Goal: Check status: Check status

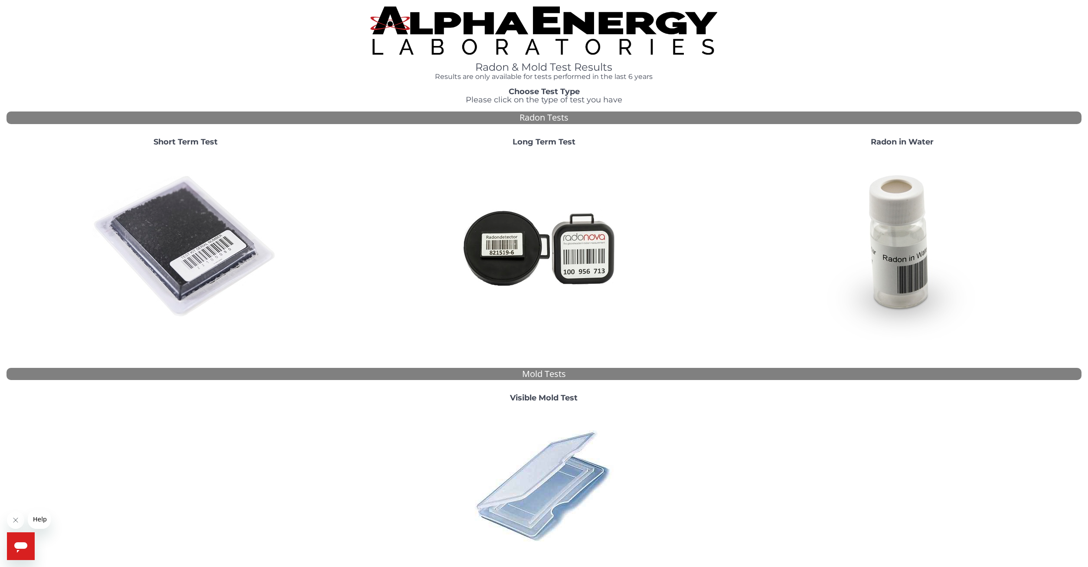
scroll to position [70, 0]
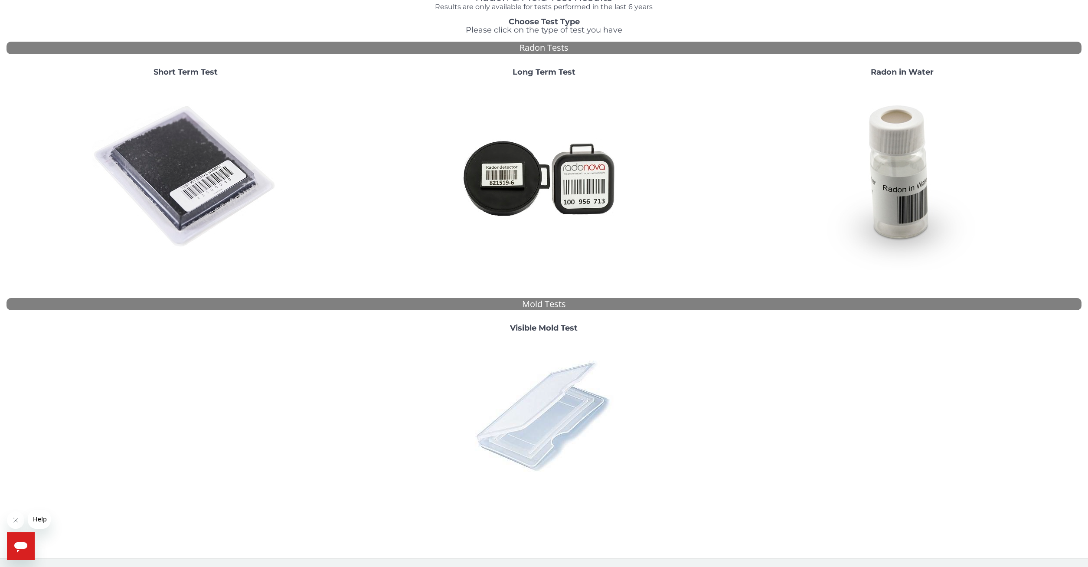
click at [567, 395] on img at bounding box center [544, 416] width 152 height 152
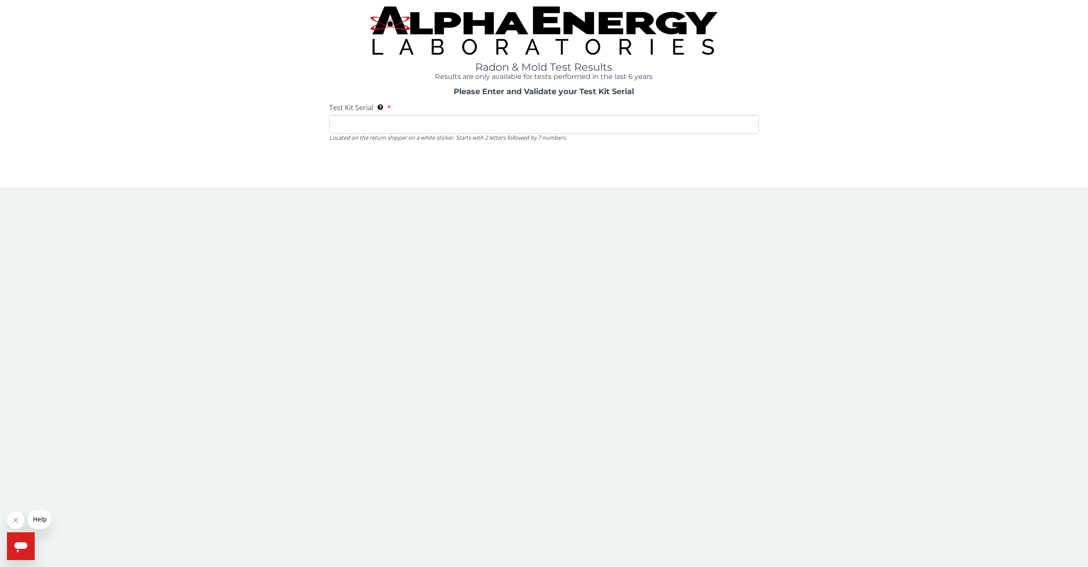
scroll to position [0, 0]
click at [609, 126] on input "Test Kit Serial Located on the return shipper on a white sticker. Starts with 2…" at bounding box center [544, 124] width 430 height 19
type input "ML180598"
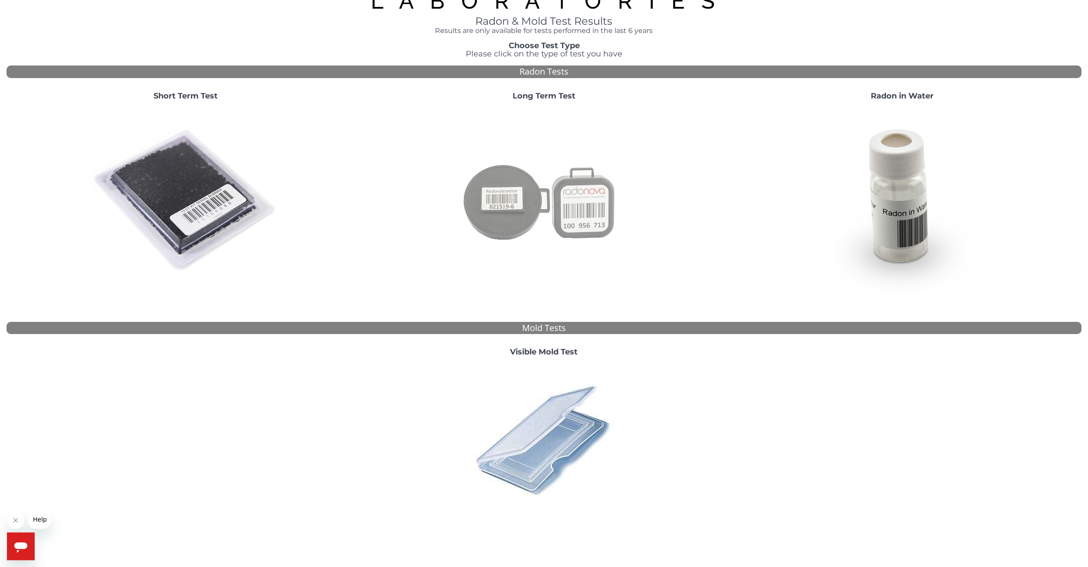
scroll to position [70, 0]
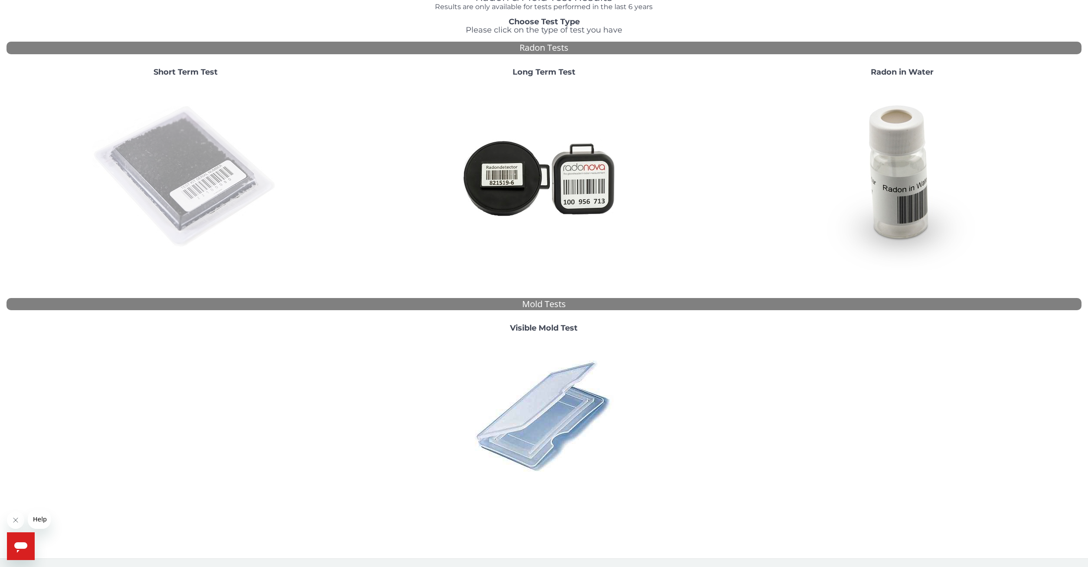
click at [208, 184] on img at bounding box center [185, 177] width 187 height 187
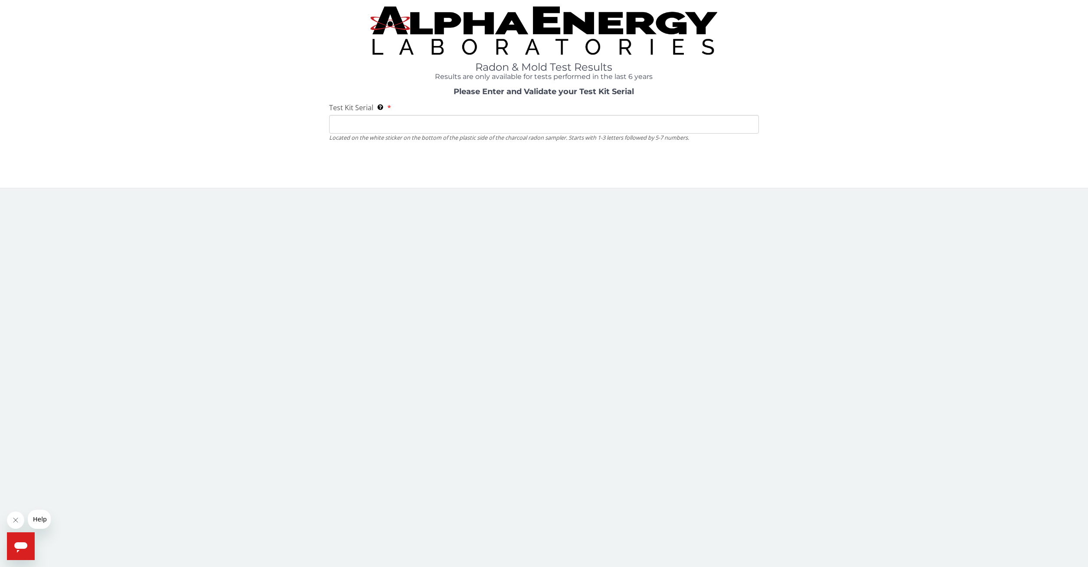
click at [423, 127] on input "Test Kit Serial Located on the white sticker on the bottom of the plastic side …" at bounding box center [544, 124] width 430 height 19
type input "ml180598"
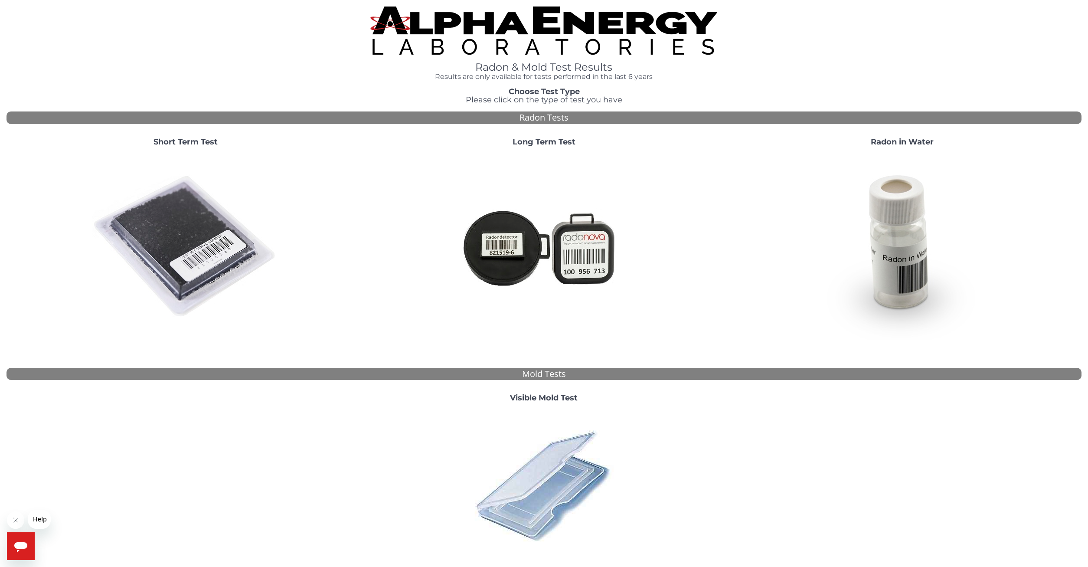
scroll to position [70, 0]
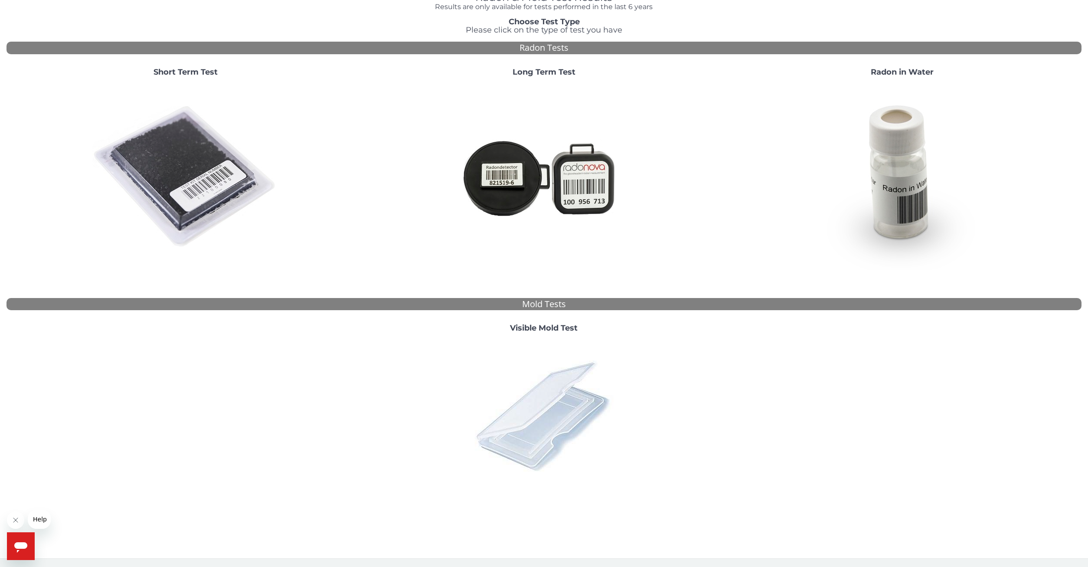
click at [567, 419] on img at bounding box center [544, 416] width 152 height 152
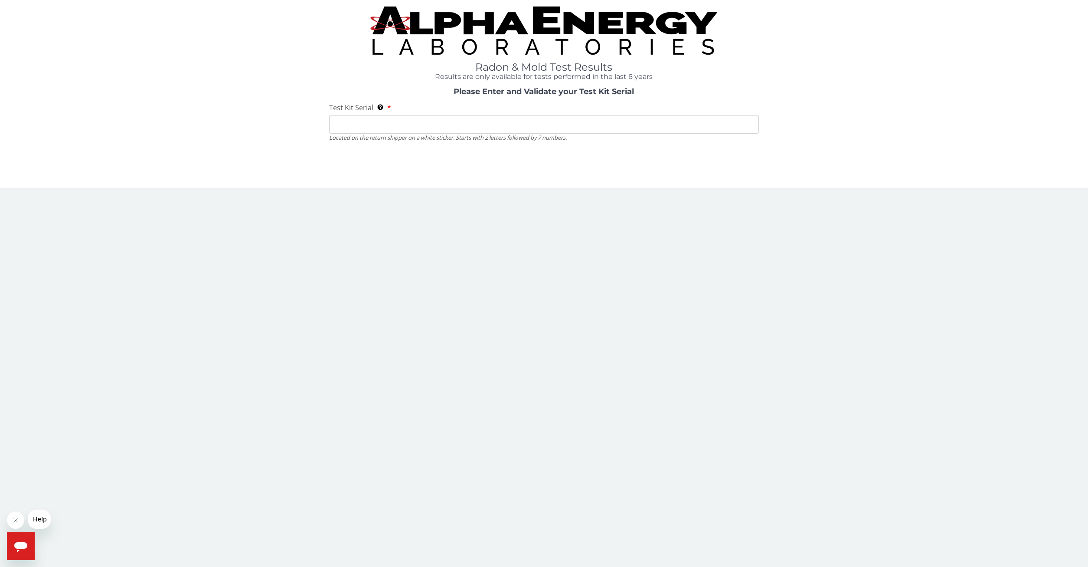
click at [597, 120] on input "Test Kit Serial Located on the return shipper on a white sticker. Starts with 2…" at bounding box center [544, 124] width 430 height 19
type input "ml183598"
click at [656, 324] on body "Radon & Mold Test Results Results are only available for tests performed in the…" at bounding box center [544, 283] width 1088 height 567
